Goal: Task Accomplishment & Management: Manage account settings

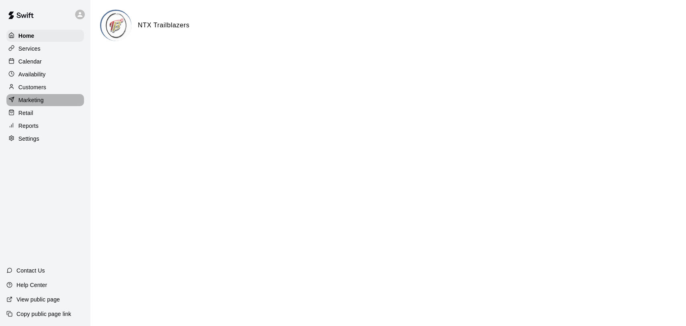
click at [35, 104] on p "Marketing" at bounding box center [30, 100] width 25 height 8
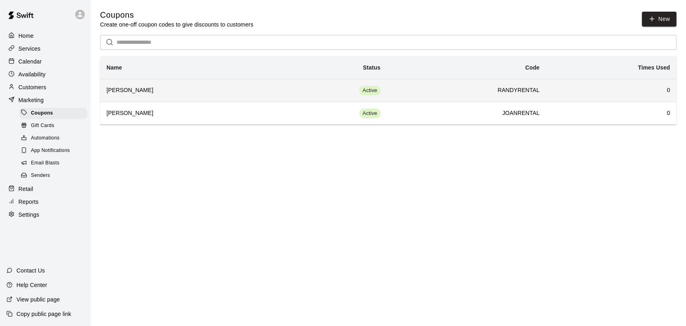
click at [455, 88] on h6 "RANDYRENTAL" at bounding box center [466, 90] width 146 height 9
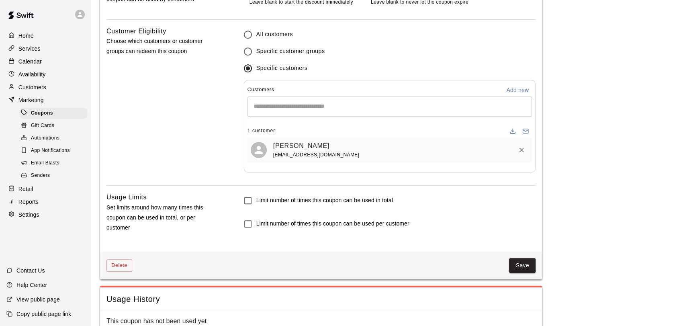
scroll to position [535, 0]
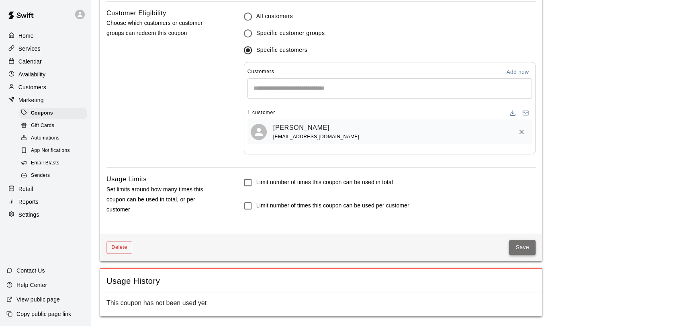
click at [524, 247] on button "Save" at bounding box center [522, 247] width 27 height 15
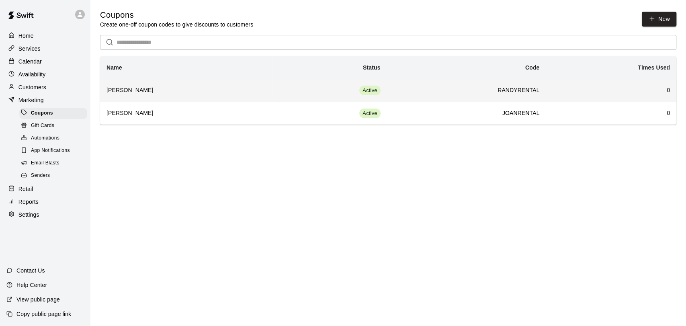
click at [147, 88] on h6 "[PERSON_NAME]" at bounding box center [186, 90] width 160 height 9
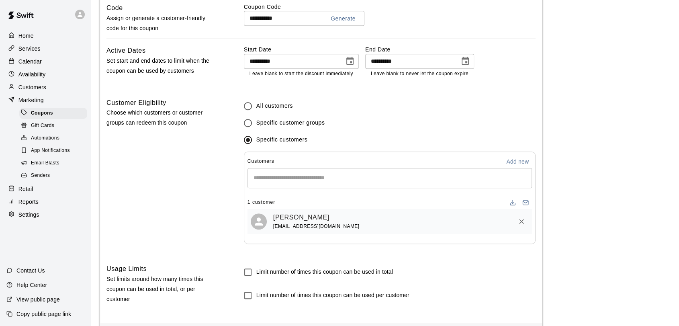
scroll to position [535, 0]
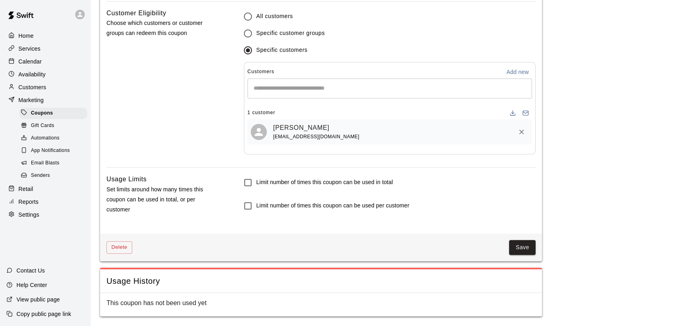
click at [46, 88] on p "Customers" at bounding box center [32, 87] width 28 height 8
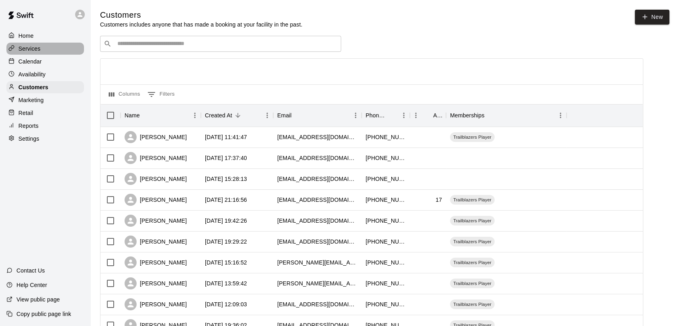
click at [39, 49] on p "Services" at bounding box center [29, 49] width 22 height 8
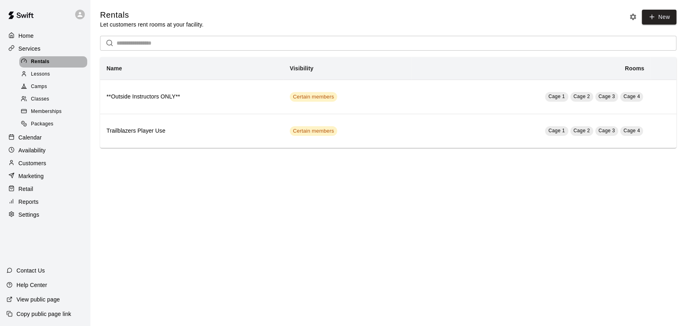
click at [42, 62] on span "Rentals" at bounding box center [40, 62] width 18 height 8
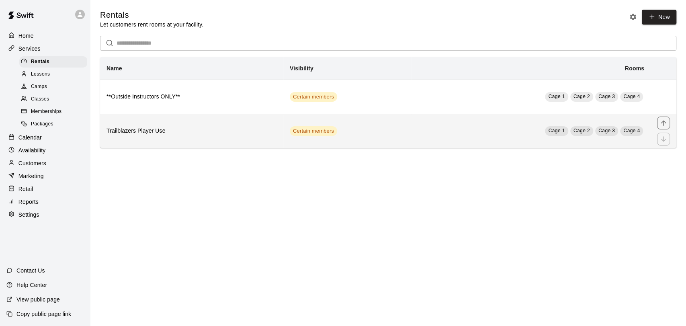
click at [132, 128] on h6 "Trailblazers Player Use" at bounding box center [191, 131] width 170 height 9
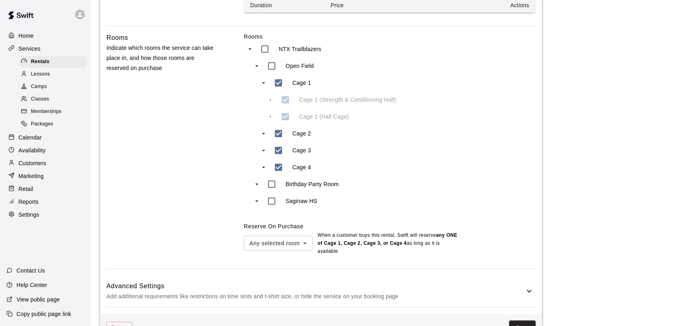
scroll to position [339, 0]
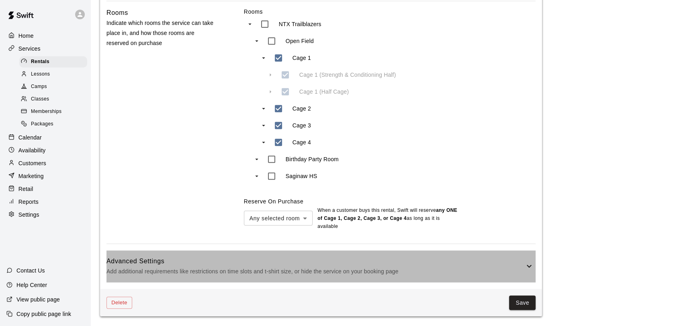
click at [344, 260] on h6 "Advanced Settings" at bounding box center [315, 261] width 418 height 10
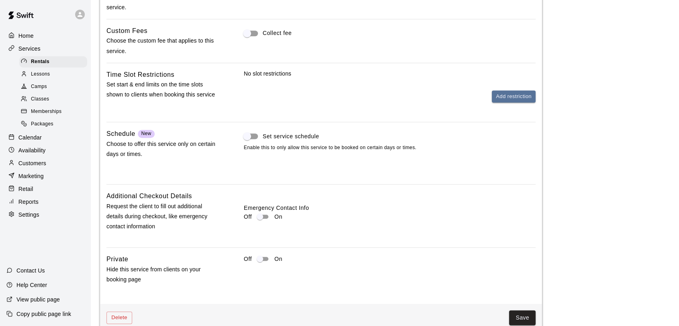
scroll to position [668, 0]
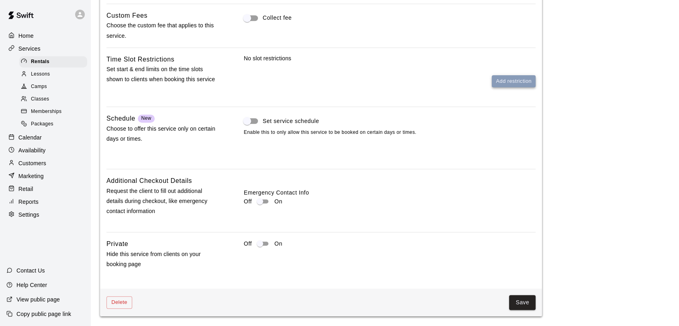
click at [505, 80] on button "Add restriction" at bounding box center [514, 81] width 44 height 12
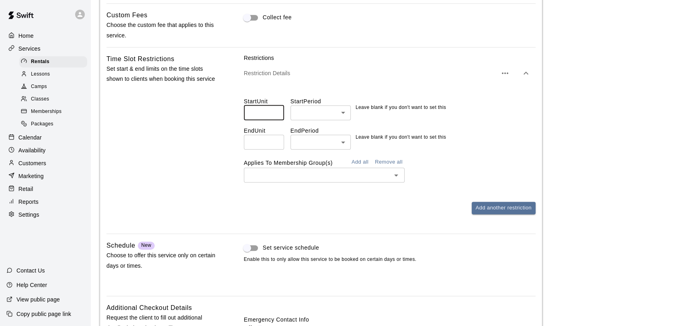
click at [268, 116] on input "number" at bounding box center [264, 112] width 40 height 15
type input "*"
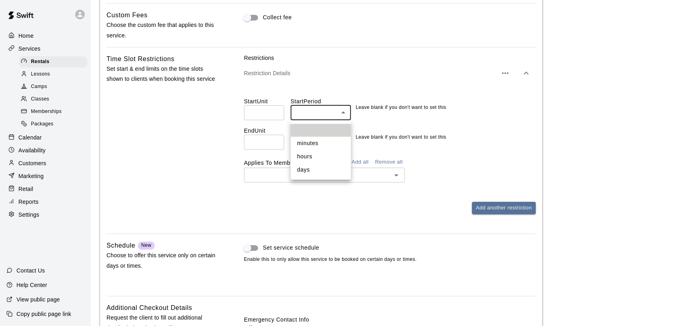
click at [312, 156] on li "hours" at bounding box center [320, 156] width 60 height 13
type input "*****"
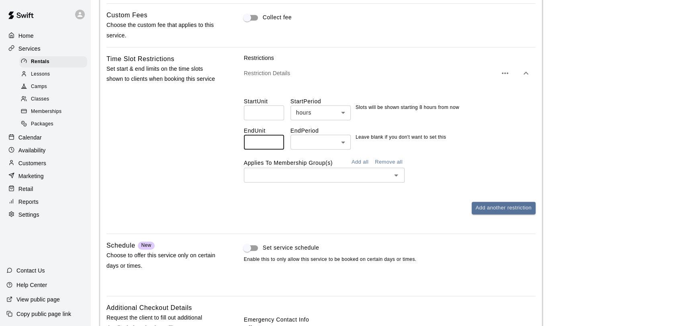
click at [263, 139] on input "number" at bounding box center [264, 142] width 40 height 15
type input "*"
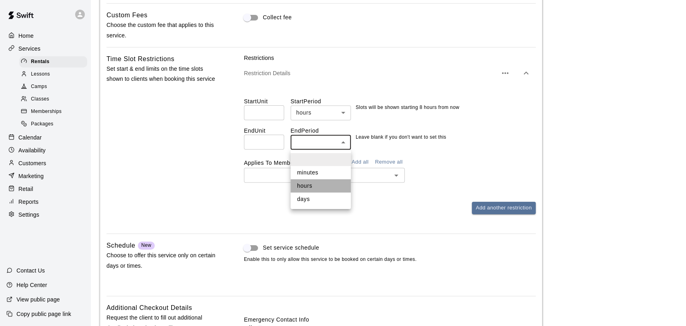
click at [318, 185] on li "hours" at bounding box center [320, 185] width 60 height 13
type input "*****"
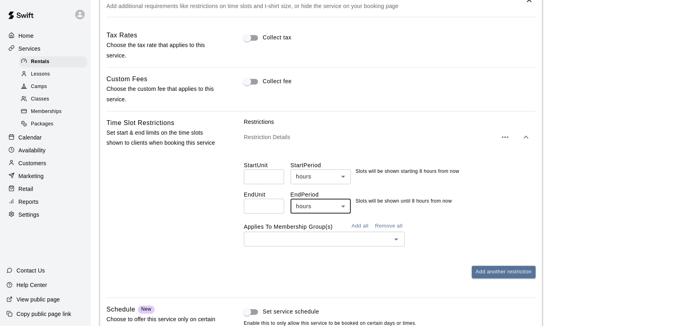
scroll to position [603, 0]
click at [257, 206] on input "*" at bounding box center [264, 206] width 40 height 15
type input "*"
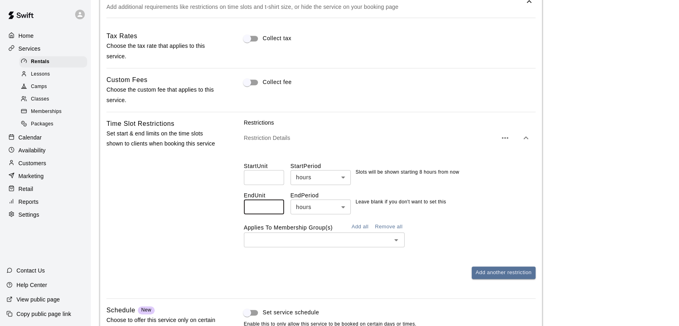
click at [257, 175] on input "*" at bounding box center [264, 177] width 40 height 15
type input "*"
click at [253, 208] on input "number" at bounding box center [264, 206] width 40 height 15
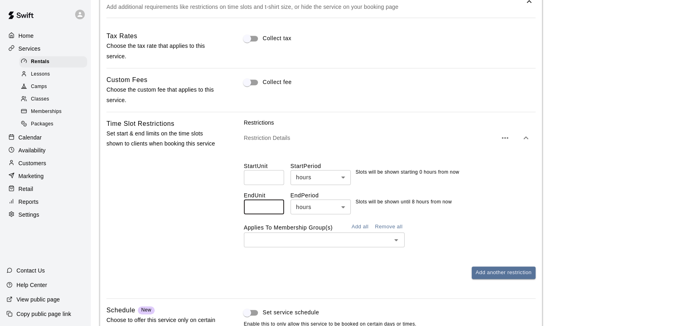
type input "*"
click at [216, 202] on div "Time Slot Restrictions Set start & end limits on the time slots shown to client…" at bounding box center [162, 204] width 112 height 173
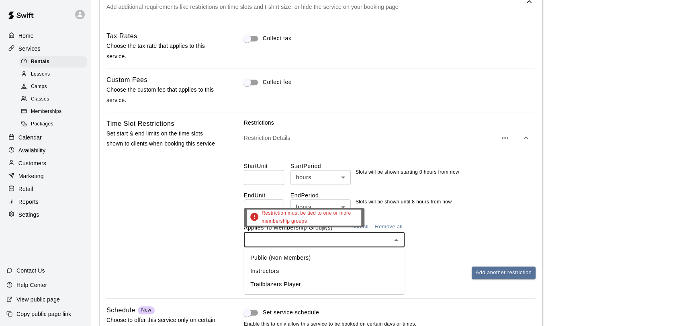
click at [255, 243] on input "text" at bounding box center [317, 240] width 143 height 10
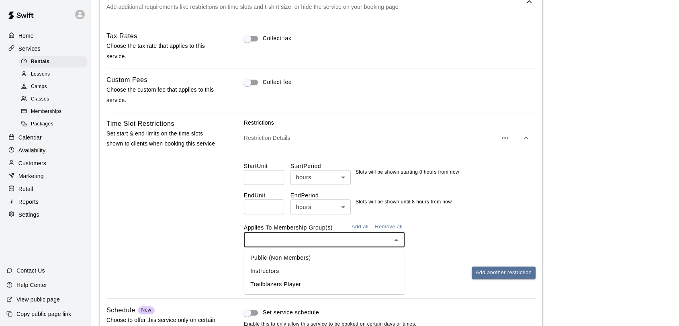
click at [260, 283] on li "Trailblazers Player" at bounding box center [324, 283] width 161 height 13
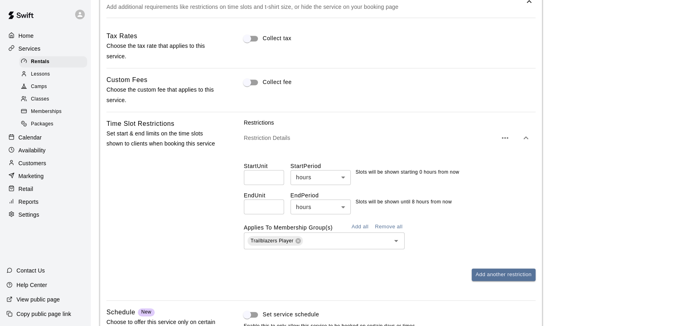
click at [230, 271] on div "Time Slot Restrictions Set start & end limits on the time slots shown to client…" at bounding box center [320, 205] width 429 height 175
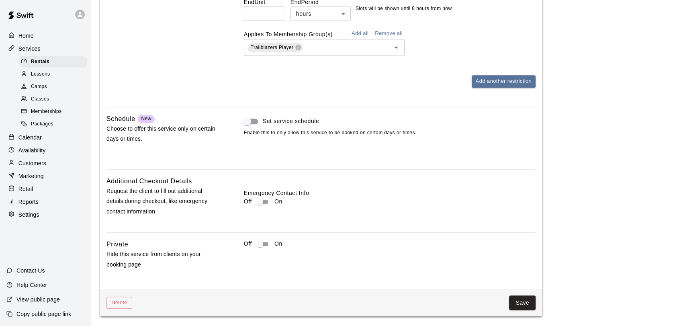
scroll to position [796, 0]
click at [521, 300] on button "Save" at bounding box center [522, 302] width 27 height 15
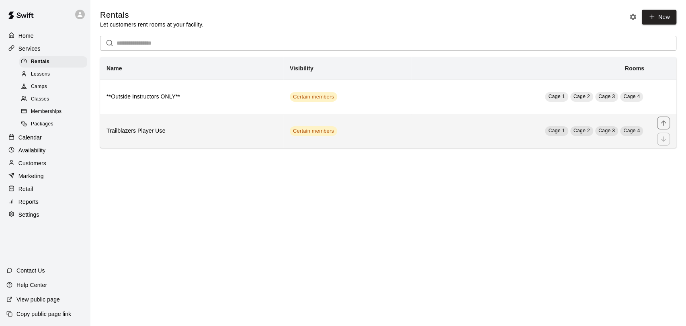
click at [405, 133] on td "Certain members" at bounding box center [347, 131] width 128 height 34
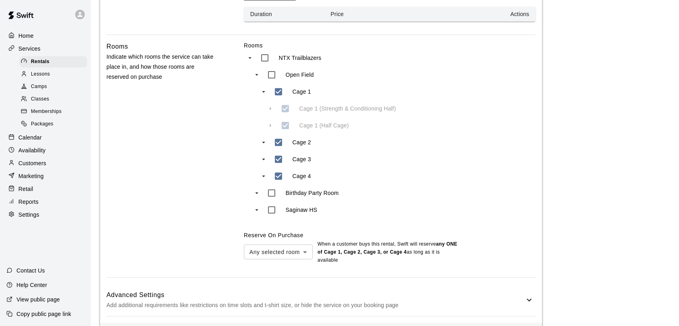
scroll to position [339, 0]
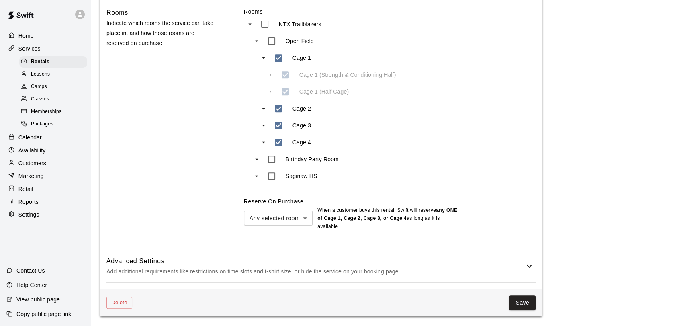
click at [378, 249] on div "**********" at bounding box center [321, 8] width 442 height 561
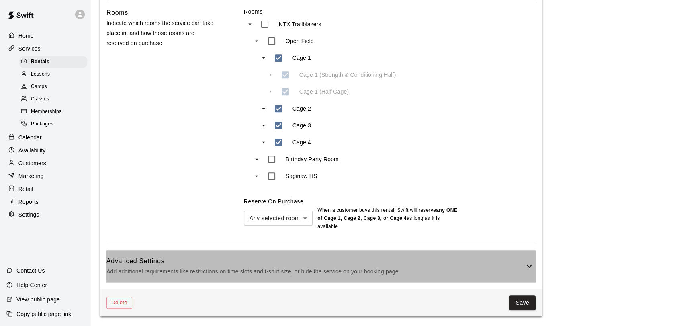
click at [374, 267] on p "Add additional requirements like restrictions on time slots and t-shirt size, o…" at bounding box center [315, 271] width 418 height 10
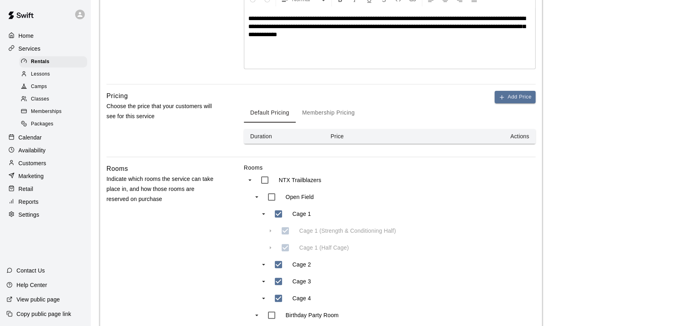
scroll to position [183, 0]
click at [318, 110] on button "Membership Pricing" at bounding box center [328, 113] width 65 height 19
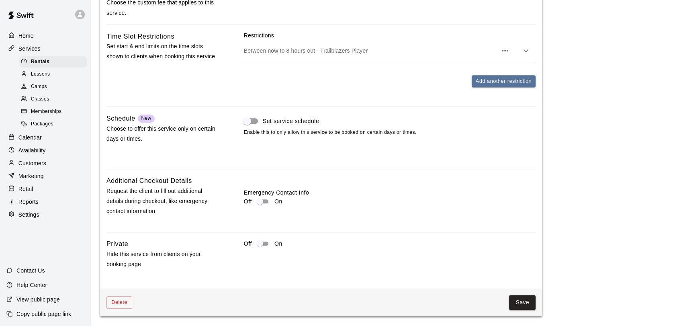
scroll to position [731, 0]
click at [522, 302] on button "Save" at bounding box center [522, 303] width 27 height 15
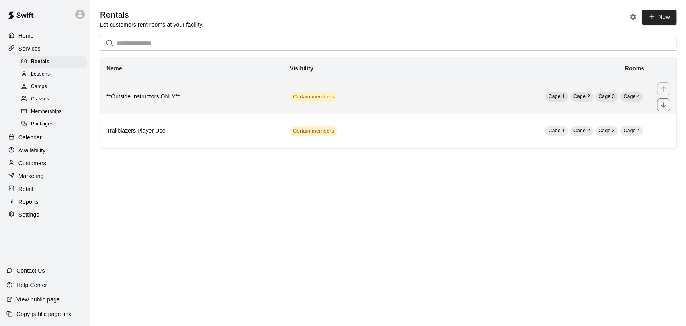
click at [239, 96] on h6 "**Outside Instructors ONLY**" at bounding box center [191, 96] width 170 height 9
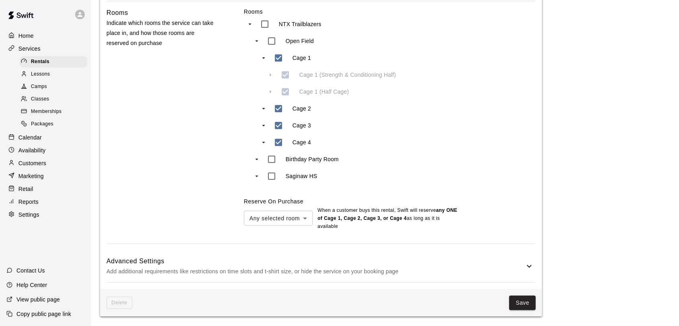
scroll to position [339, 0]
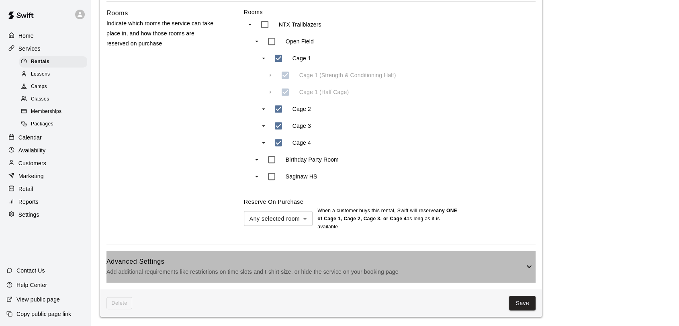
click at [215, 271] on p "Add additional requirements like restrictions on time slots and t-shirt size, o…" at bounding box center [315, 272] width 418 height 10
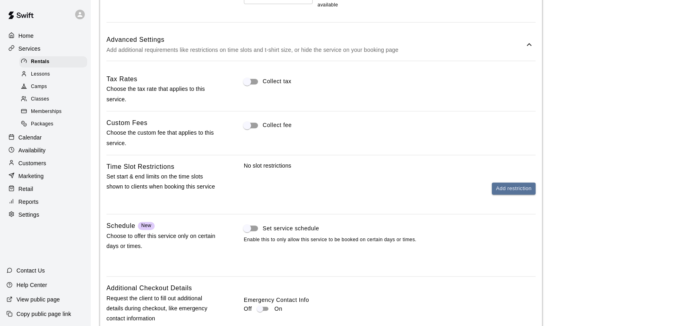
scroll to position [556, 0]
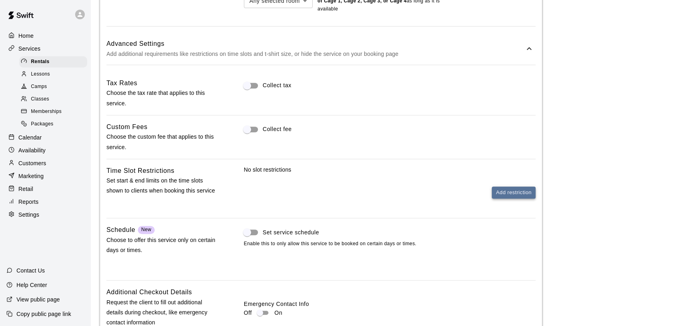
drag, startPoint x: 514, startPoint y: 185, endPoint x: 511, endPoint y: 192, distance: 7.5
click at [511, 192] on div "No slot restrictions Add restriction" at bounding box center [390, 181] width 292 height 33
click at [511, 192] on button "Add restriction" at bounding box center [514, 192] width 44 height 12
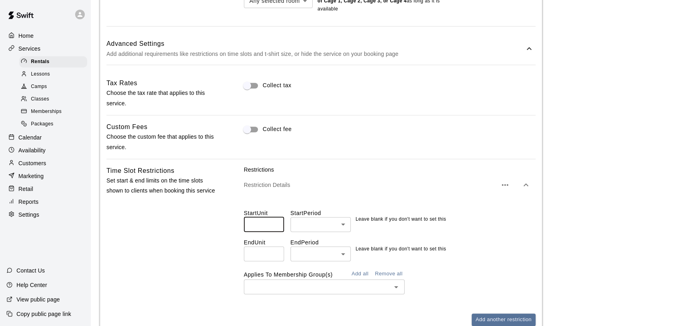
click at [258, 225] on input "number" at bounding box center [264, 224] width 40 height 15
type input "*"
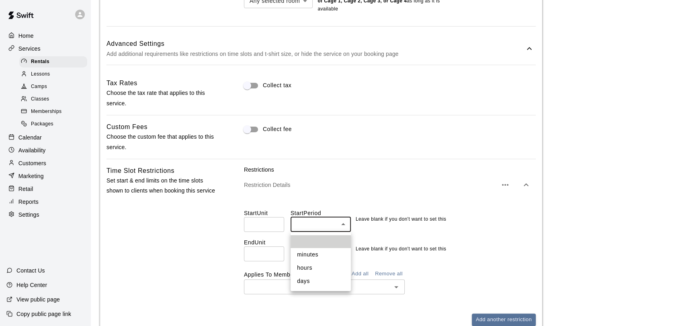
click at [312, 226] on body "**********" at bounding box center [343, 4] width 686 height 1120
click at [316, 255] on li "minutes" at bounding box center [320, 254] width 60 height 13
type input "*******"
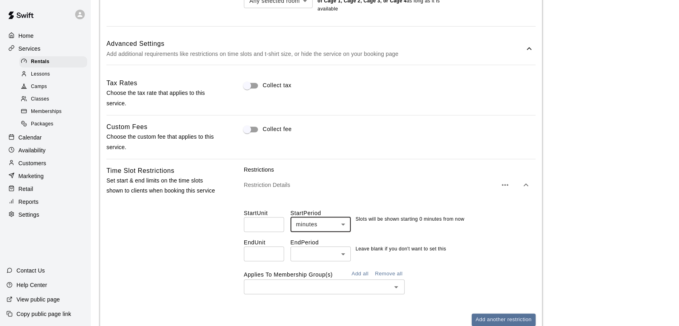
click at [259, 255] on input "number" at bounding box center [264, 253] width 40 height 15
type input "**"
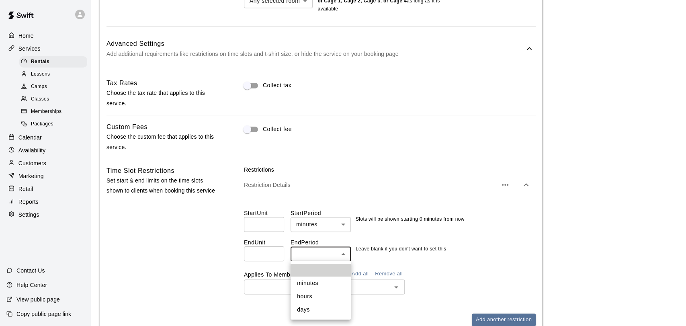
click at [306, 256] on body "**********" at bounding box center [343, 4] width 686 height 1120
click at [310, 308] on li "days" at bounding box center [320, 309] width 60 height 13
type input "****"
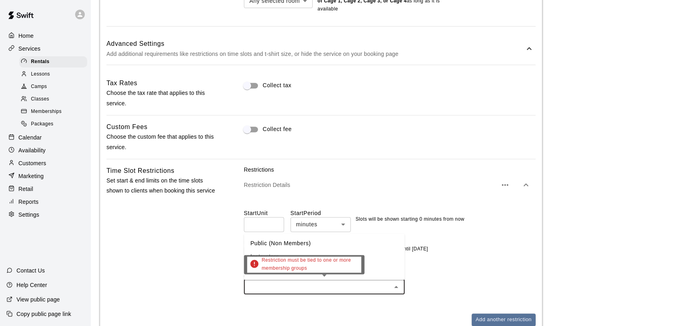
click at [315, 287] on input "text" at bounding box center [317, 287] width 143 height 10
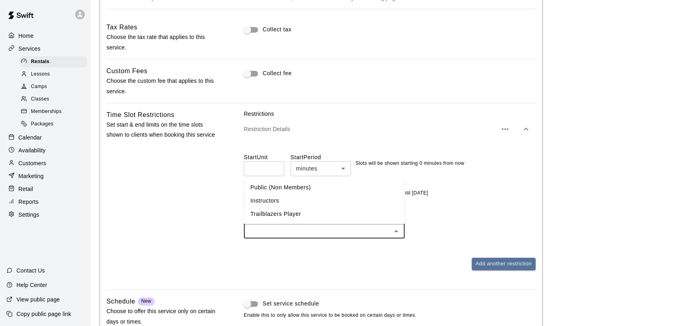
scroll to position [630, 0]
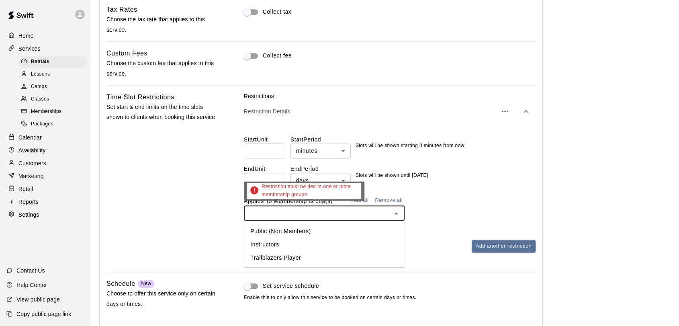
click at [279, 217] on input "text" at bounding box center [317, 213] width 143 height 10
click at [277, 245] on li "Instructors" at bounding box center [324, 243] width 161 height 13
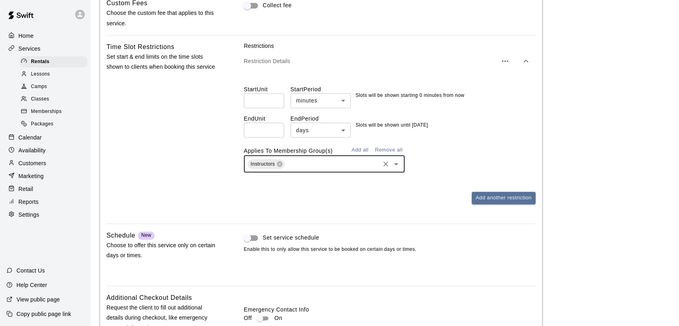
scroll to position [680, 0]
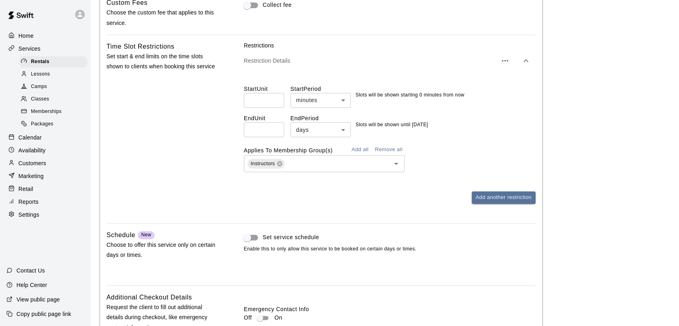
click at [402, 208] on div "Restrictions Restriction Details Start Unit * ​ Start Period minutes ******* ​ …" at bounding box center [390, 128] width 292 height 175
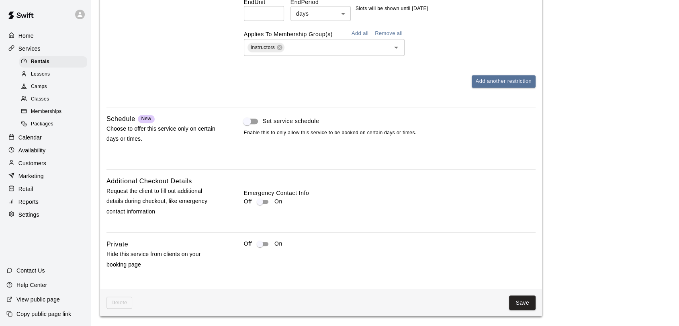
scroll to position [797, 0]
click at [525, 299] on button "Save" at bounding box center [522, 302] width 27 height 15
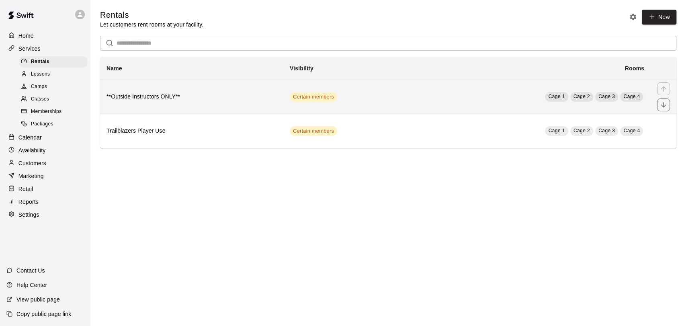
click at [386, 102] on td "Certain members" at bounding box center [347, 97] width 128 height 34
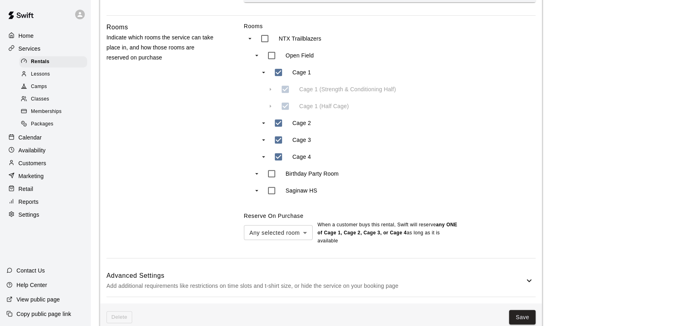
scroll to position [339, 0]
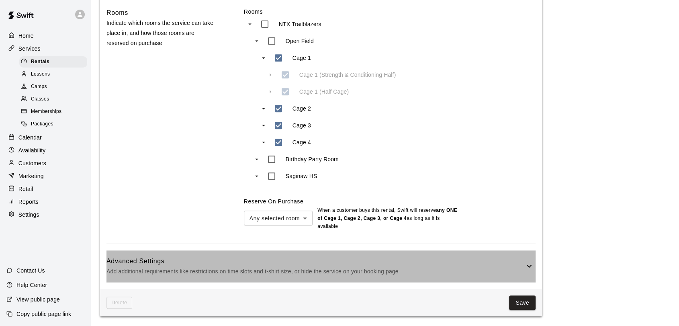
click at [341, 274] on p "Add additional requirements like restrictions on time slots and t-shirt size, o…" at bounding box center [315, 271] width 418 height 10
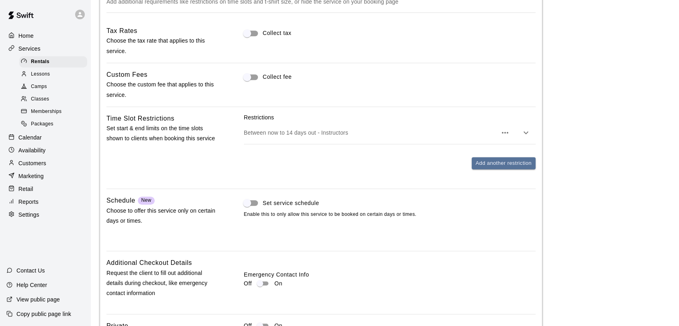
scroll to position [691, 0]
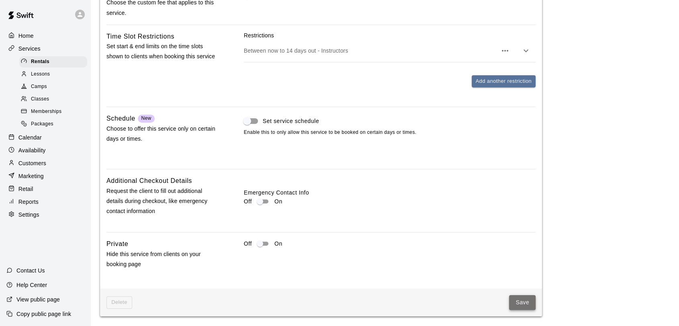
click at [521, 297] on button "Save" at bounding box center [522, 302] width 27 height 15
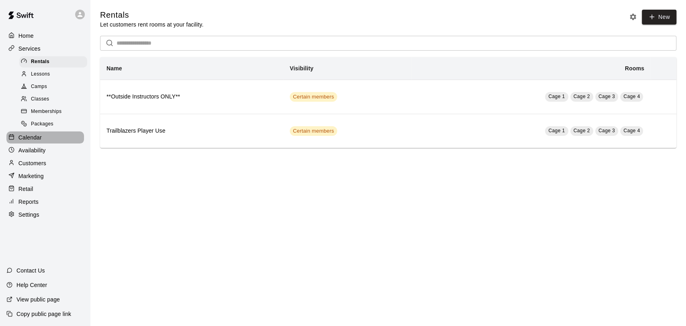
click at [39, 141] on p "Calendar" at bounding box center [29, 137] width 23 height 8
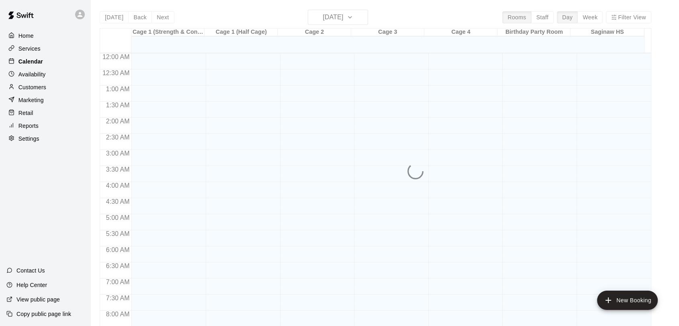
scroll to position [465, 0]
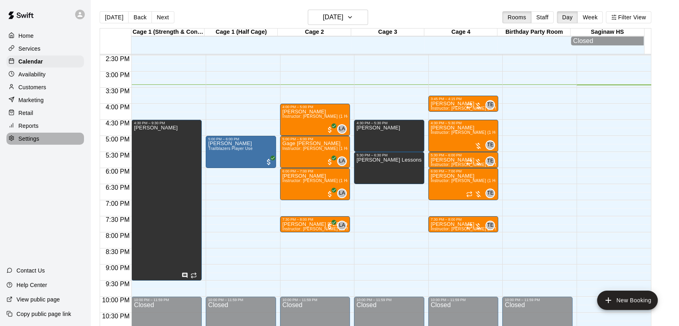
click at [32, 143] on p "Settings" at bounding box center [28, 139] width 21 height 8
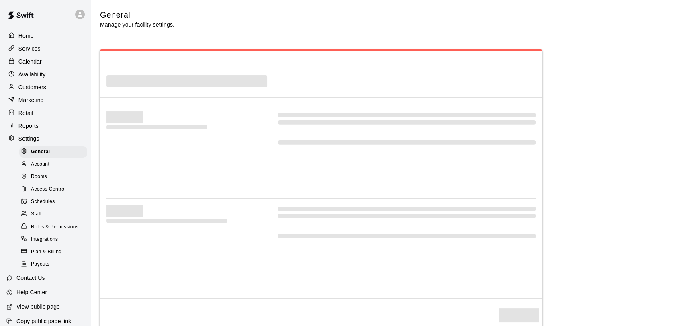
select select "**"
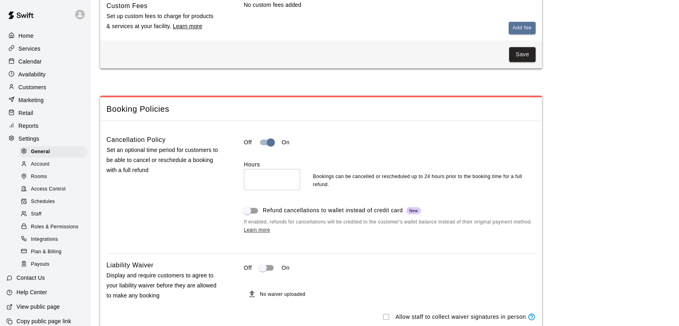
scroll to position [598, 0]
click at [195, 241] on div "Cancellation Policy Set an optional time period for customers to be able to can…" at bounding box center [162, 191] width 112 height 112
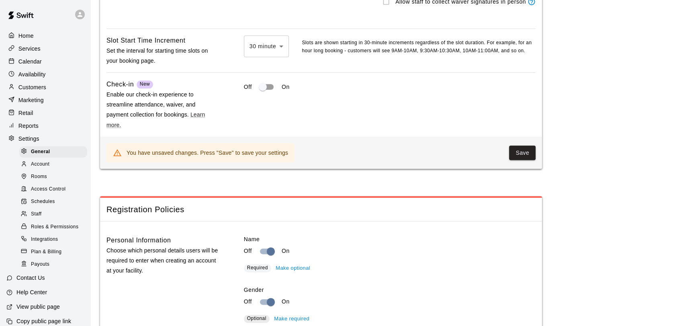
scroll to position [912, 0]
click at [527, 161] on button "Save" at bounding box center [522, 153] width 27 height 15
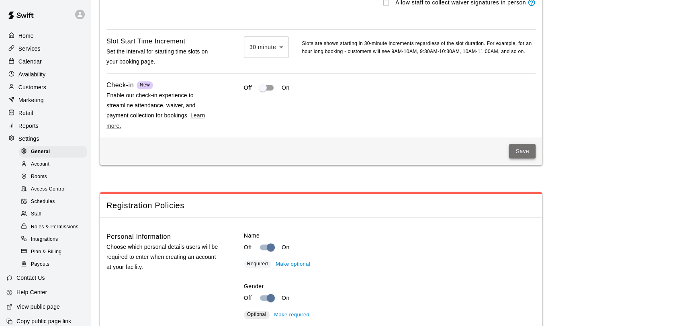
click at [525, 159] on button "Save" at bounding box center [522, 151] width 27 height 15
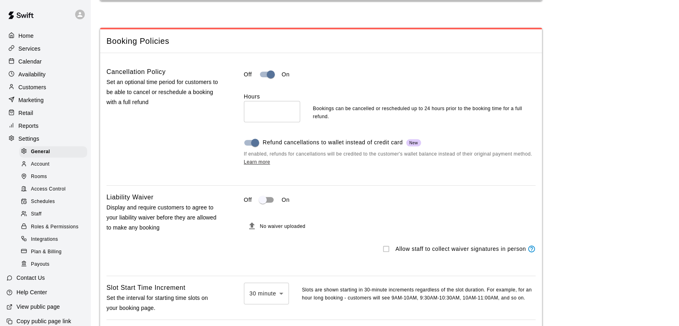
scroll to position [507, 0]
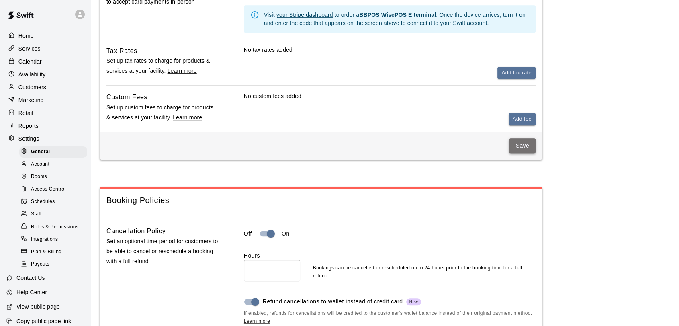
click at [524, 146] on button "Save" at bounding box center [522, 145] width 27 height 15
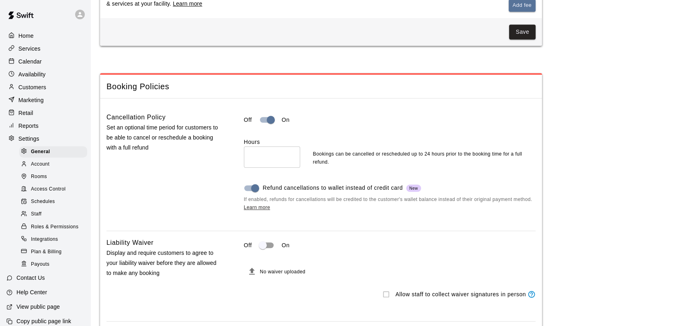
scroll to position [631, 0]
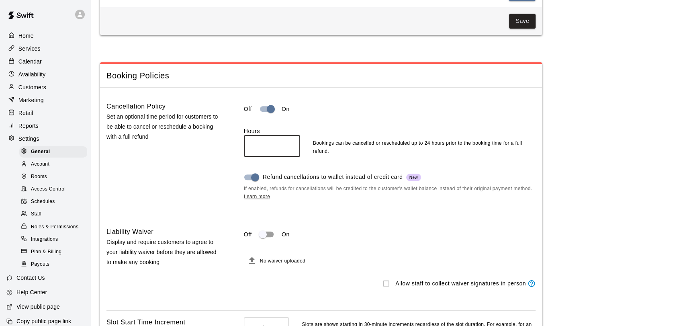
click at [266, 153] on input "**" at bounding box center [272, 145] width 56 height 21
type input "*"
click at [307, 213] on div "Off On Hours * ​ Bookings can be cancelled or rescheduled up to 8 hours prior t…" at bounding box center [390, 157] width 292 height 112
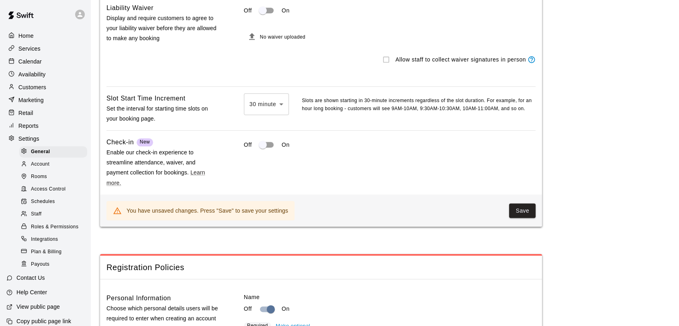
scroll to position [910, 0]
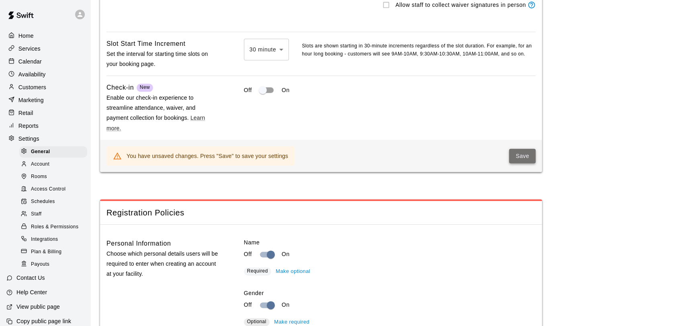
click at [518, 163] on button "Save" at bounding box center [522, 156] width 27 height 15
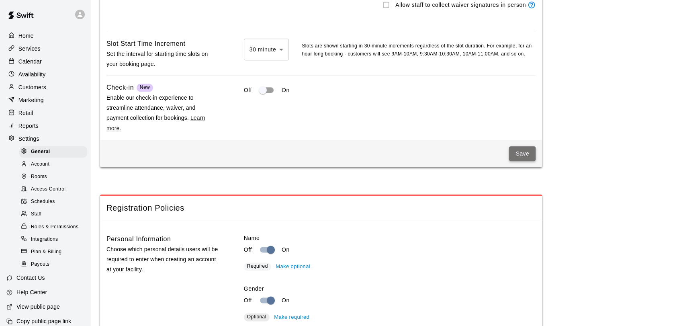
click at [518, 161] on button "Save" at bounding box center [522, 153] width 27 height 15
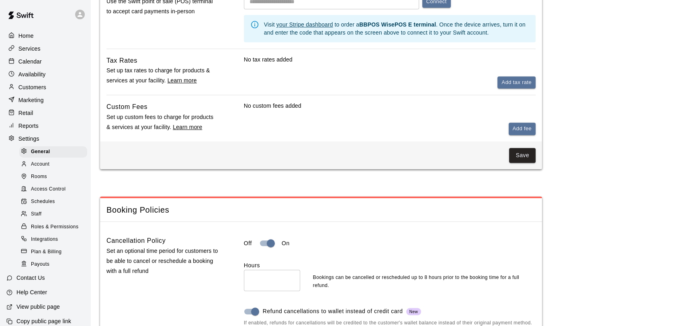
scroll to position [496, 0]
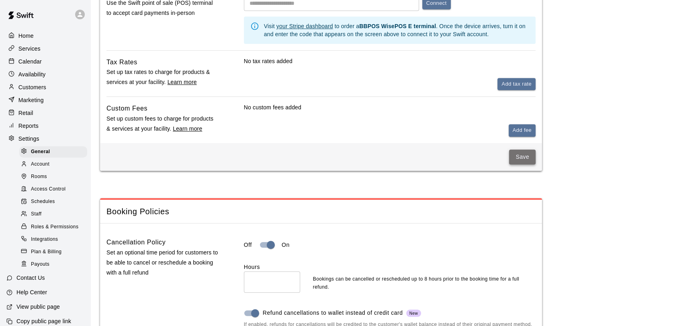
click at [523, 159] on button "Save" at bounding box center [522, 156] width 27 height 15
